Goal: Navigation & Orientation: Find specific page/section

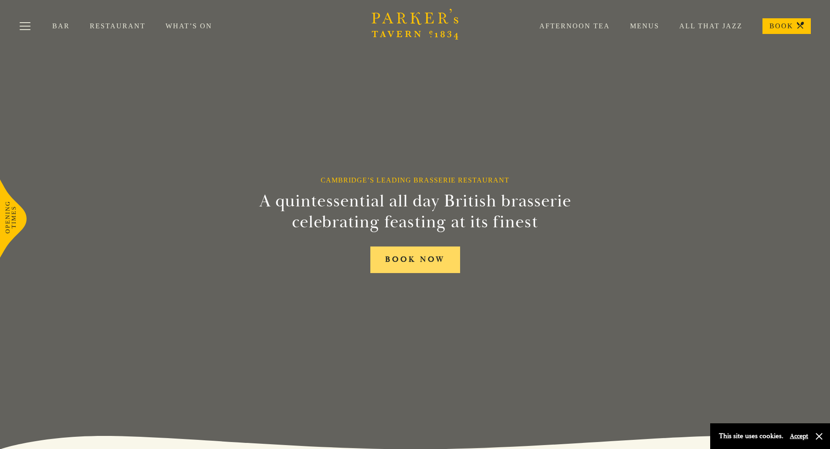
click at [454, 266] on link "BOOK NOW" at bounding box center [415, 260] width 90 height 27
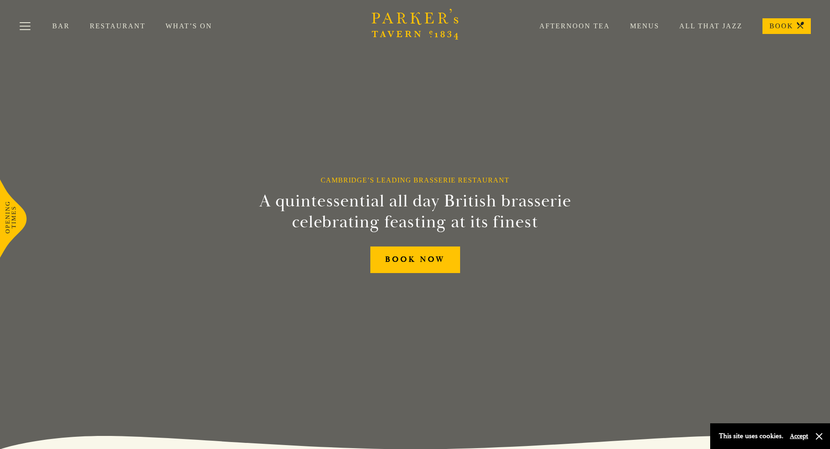
click at [654, 23] on link "Menus" at bounding box center [634, 26] width 49 height 9
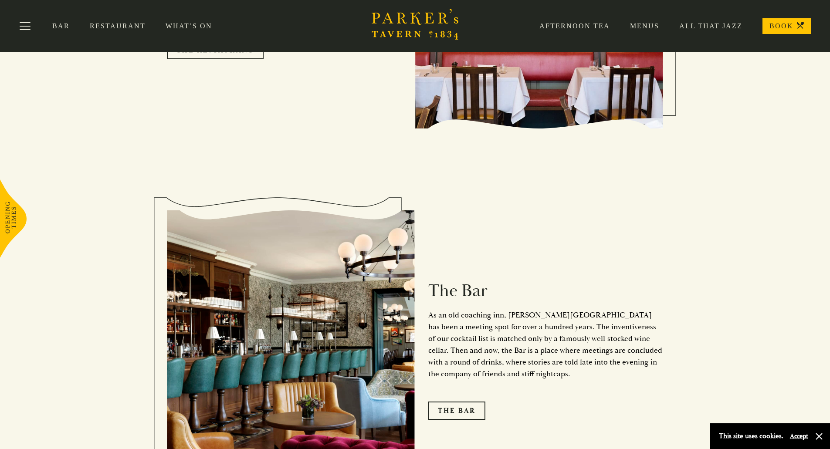
scroll to position [872, 0]
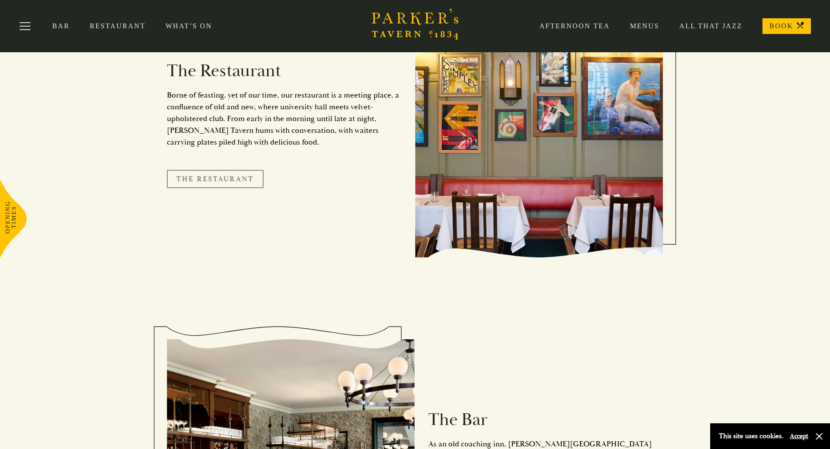
click at [207, 170] on link "The Restaurant" at bounding box center [215, 179] width 97 height 18
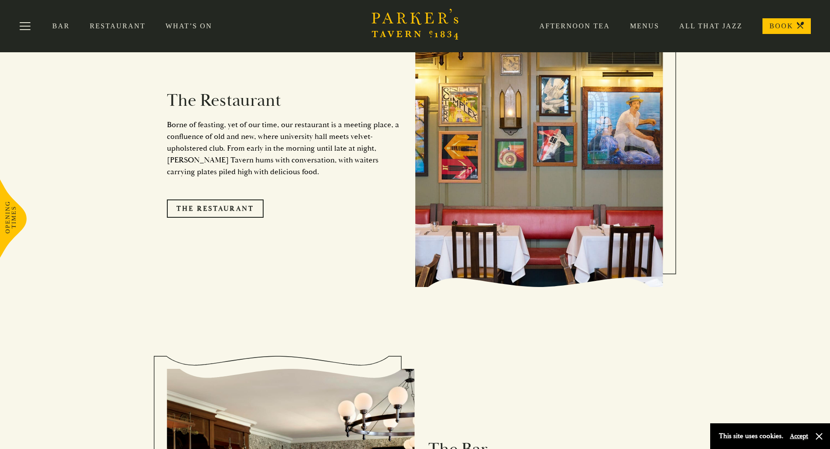
scroll to position [828, 0]
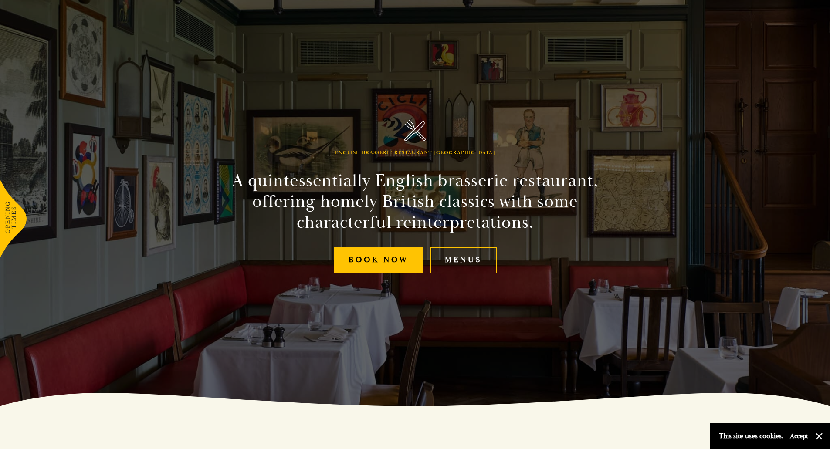
scroll to position [44, 0]
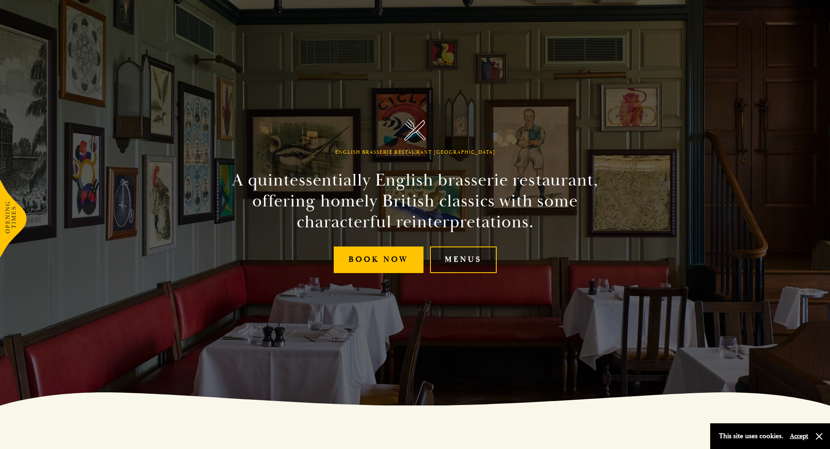
click at [460, 253] on link "Menus" at bounding box center [463, 260] width 67 height 27
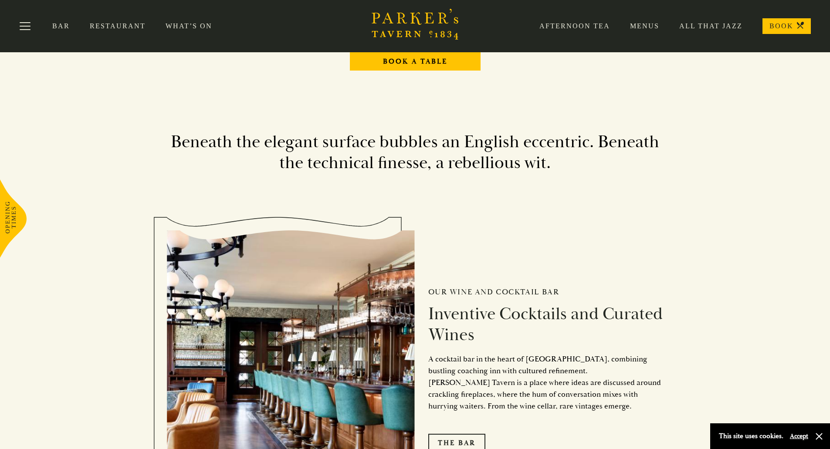
scroll to position [1054, 0]
